Goal: Task Accomplishment & Management: Complete application form

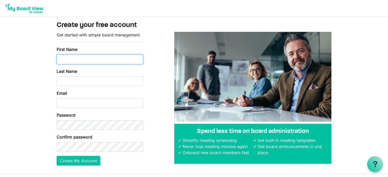
click at [110, 61] on input "First Name" at bounding box center [100, 60] width 86 height 10
type input "Raelyn"
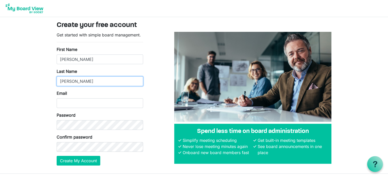
type input "Watson"
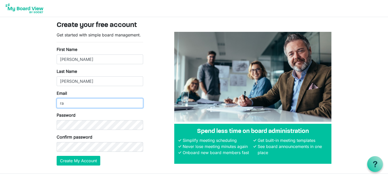
type input "r"
type input "[PERSON_NAME][DOMAIN_NAME][EMAIL_ADDRESS][PERSON_NAME][DOMAIN_NAME]"
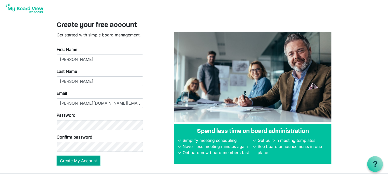
click at [88, 159] on button "Create My Account" at bounding box center [79, 161] width 44 height 10
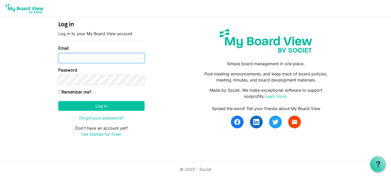
click at [124, 53] on input "Email" at bounding box center [101, 58] width 86 height 10
type input "[PERSON_NAME][DOMAIN_NAME][EMAIL_ADDRESS][PERSON_NAME][DOMAIN_NAME]"
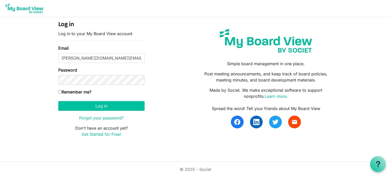
click at [64, 94] on label "Remember me?" at bounding box center [74, 92] width 33 height 6
click at [62, 94] on input "Remember me?" at bounding box center [59, 91] width 3 height 3
checkbox input "true"
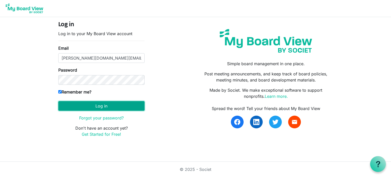
click at [84, 102] on button "Log in" at bounding box center [101, 106] width 86 height 10
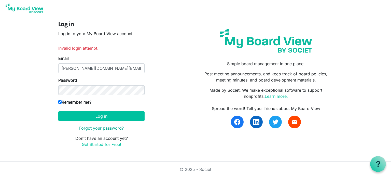
click at [107, 128] on link "Forgot your password?" at bounding box center [101, 128] width 45 height 5
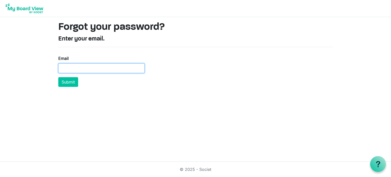
click at [104, 67] on input "Email" at bounding box center [101, 68] width 86 height 10
type input "smith.watson.enterprises@gmail.com"
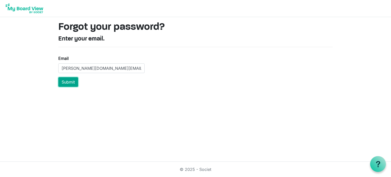
click at [74, 81] on button "Submit" at bounding box center [68, 82] width 20 height 10
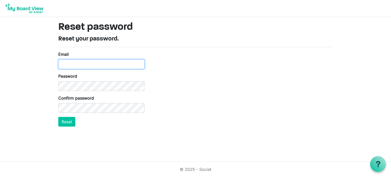
click at [87, 66] on input "Email" at bounding box center [101, 64] width 86 height 10
type input "[PERSON_NAME][DOMAIN_NAME][EMAIL_ADDRESS][PERSON_NAME][DOMAIN_NAME]"
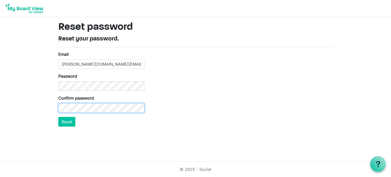
click at [58, 117] on button "Reset" at bounding box center [66, 122] width 17 height 10
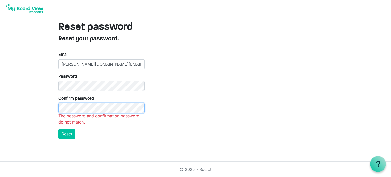
click at [58, 129] on button "Reset" at bounding box center [66, 134] width 17 height 10
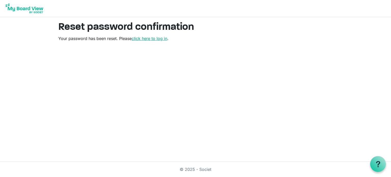
click at [162, 40] on link "click here to log in" at bounding box center [150, 38] width 36 height 5
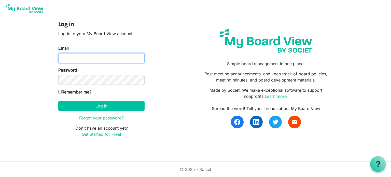
type input "[PERSON_NAME][DOMAIN_NAME][EMAIL_ADDRESS][PERSON_NAME][DOMAIN_NAME]"
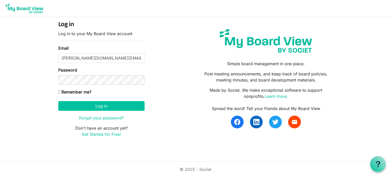
click at [64, 91] on label "Remember me?" at bounding box center [74, 92] width 33 height 6
click at [62, 91] on input "Remember me?" at bounding box center [59, 91] width 3 height 3
checkbox input "true"
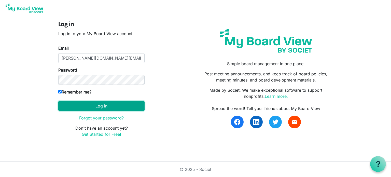
click at [94, 109] on button "Log in" at bounding box center [101, 106] width 86 height 10
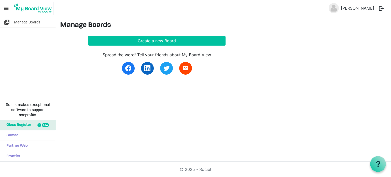
click at [7, 9] on span "menu" at bounding box center [7, 9] width 10 height 10
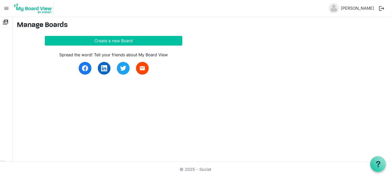
click at [7, 12] on span "menu" at bounding box center [7, 9] width 10 height 10
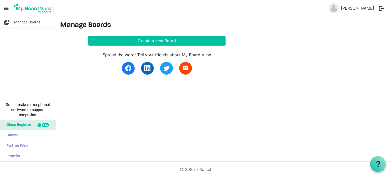
click at [34, 127] on div "new" at bounding box center [43, 125] width 25 height 10
